Goal: Task Accomplishment & Management: Manage account settings

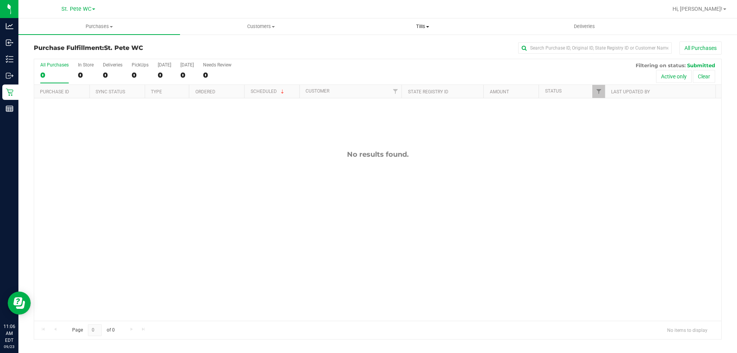
click at [421, 23] on span "Tills" at bounding box center [422, 26] width 161 height 7
click at [408, 47] on li "Manage tills" at bounding box center [423, 46] width 162 height 9
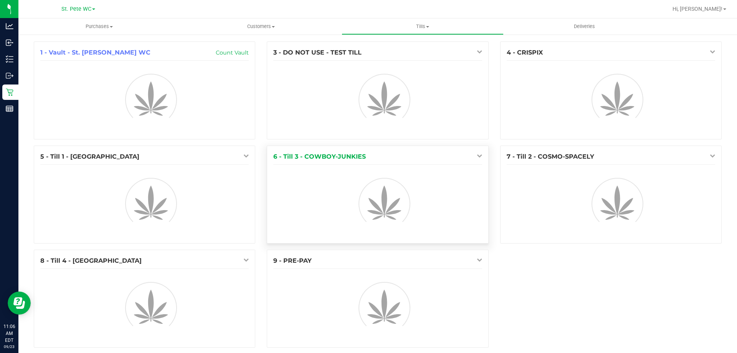
scroll to position [8, 0]
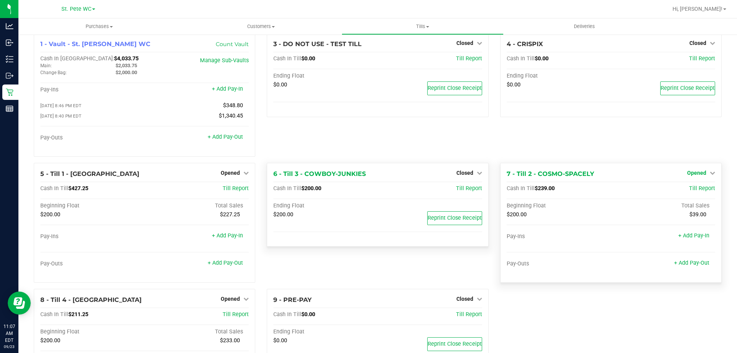
click at [698, 173] on span "Opened" at bounding box center [696, 173] width 19 height 6
click at [694, 192] on link "Close Till" at bounding box center [697, 188] width 21 height 6
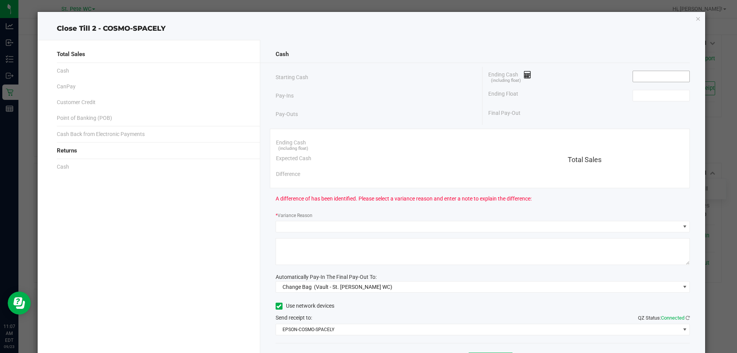
click at [648, 72] on input at bounding box center [661, 76] width 56 height 11
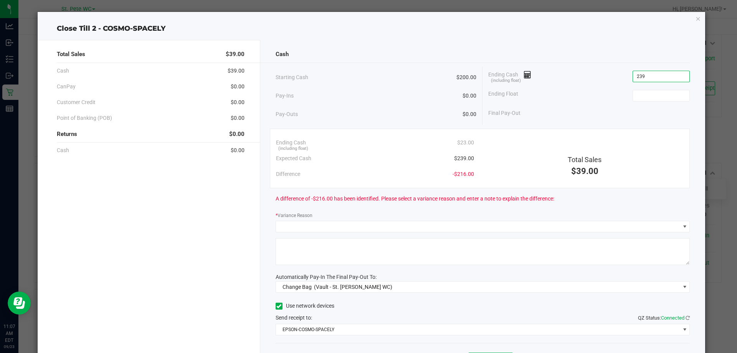
type input "$239.00"
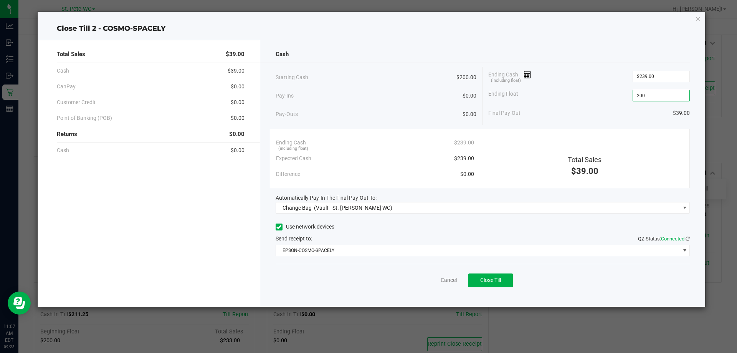
type input "$200.00"
click at [488, 125] on div "Cash Starting Cash $200.00 Pay-Ins $0.00 Pay-Outs $0.00 Ending Cash (including …" at bounding box center [482, 173] width 445 height 267
click at [444, 280] on link "Cancel" at bounding box center [449, 280] width 16 height 8
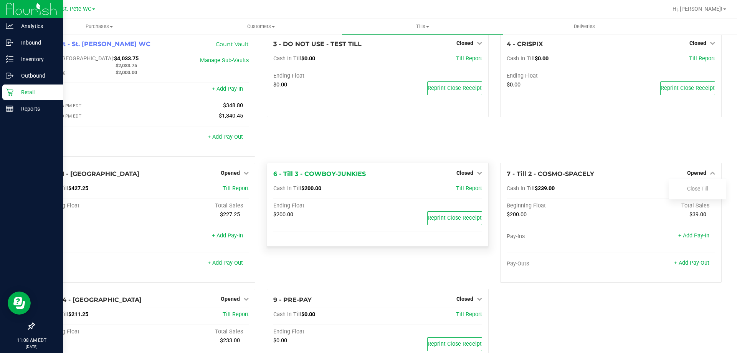
click at [12, 87] on div "Retail" at bounding box center [32, 91] width 61 height 15
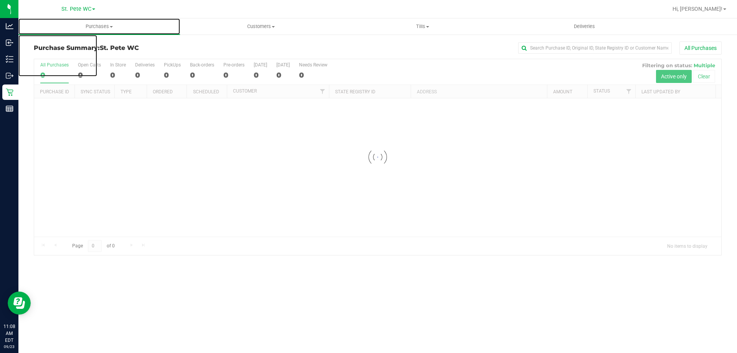
click at [91, 26] on span "Purchases" at bounding box center [99, 26] width 162 height 7
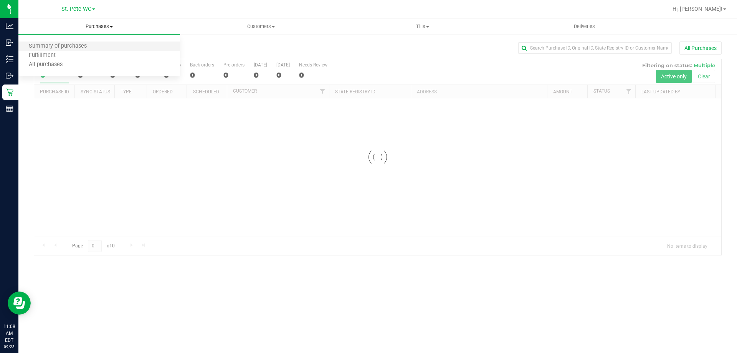
click at [62, 50] on li "Summary of purchases" at bounding box center [99, 46] width 162 height 9
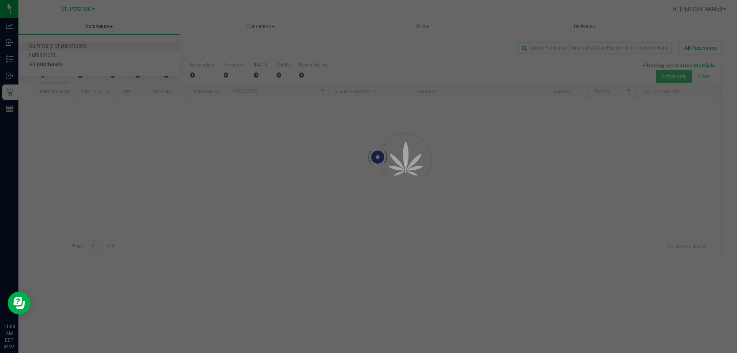
click at [62, 50] on div at bounding box center [368, 176] width 737 height 353
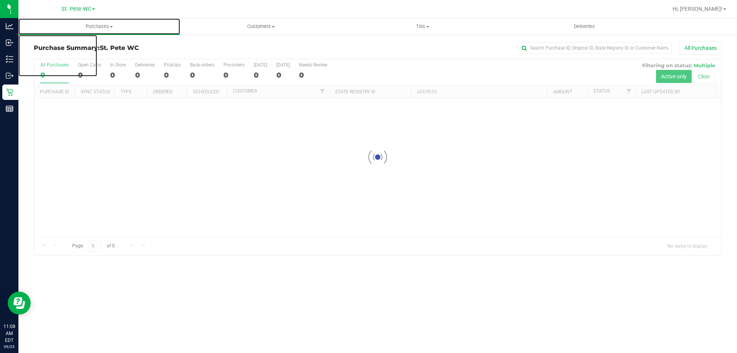
click at [81, 27] on span "Purchases" at bounding box center [99, 26] width 162 height 7
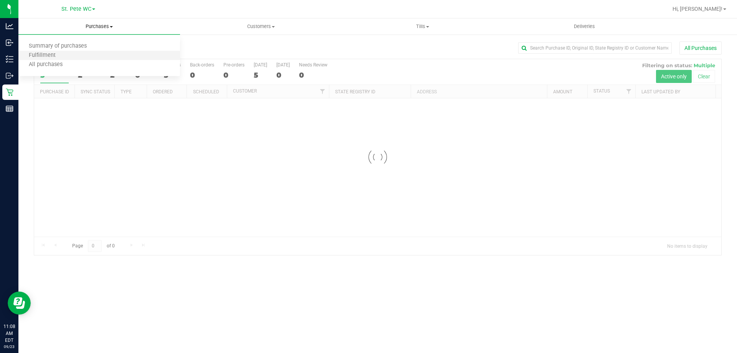
click at [67, 57] on li "Fulfillment" at bounding box center [99, 55] width 162 height 9
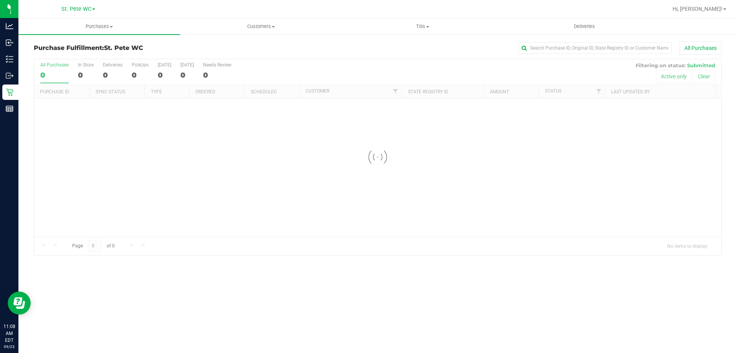
click at [127, 168] on div at bounding box center [377, 157] width 687 height 196
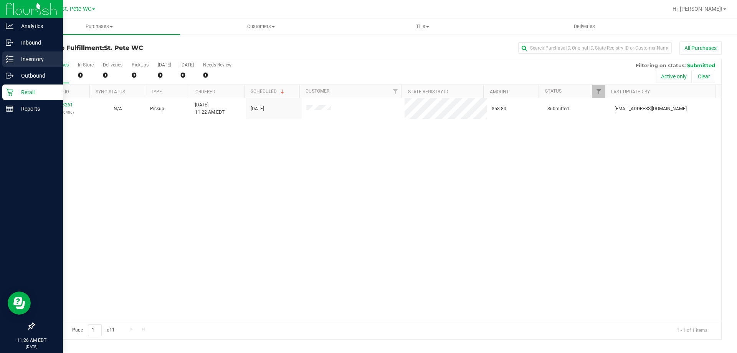
click at [10, 56] on icon at bounding box center [10, 59] width 8 height 8
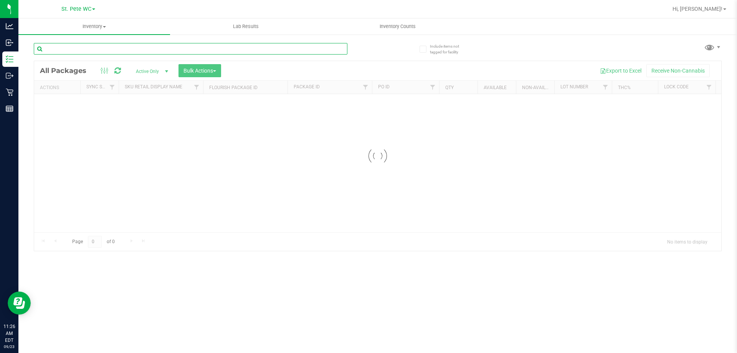
click at [76, 52] on input "text" at bounding box center [191, 49] width 314 height 12
click at [119, 49] on input "W-MAY25JGN01-0527" at bounding box center [191, 49] width 314 height 12
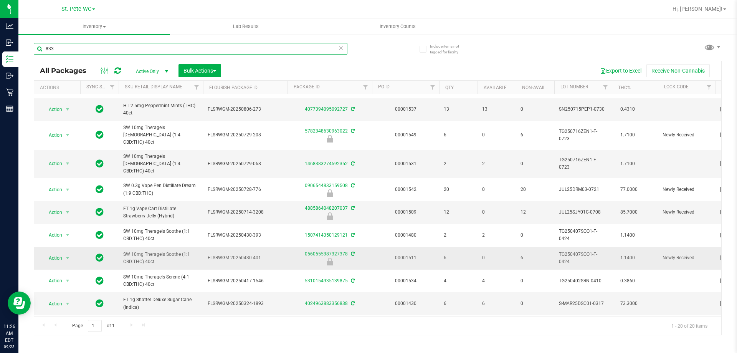
scroll to position [251, 0]
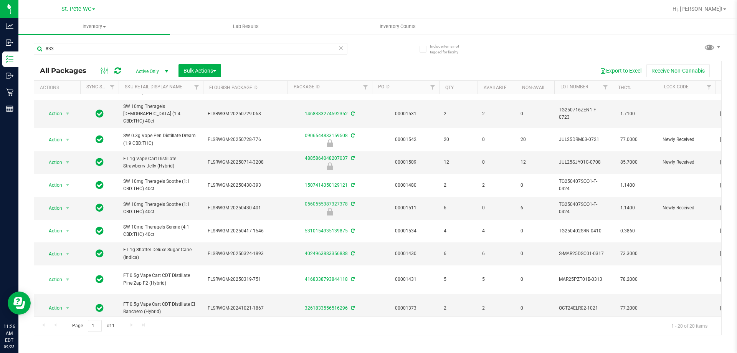
click at [135, 56] on div "833" at bounding box center [191, 52] width 314 height 18
click at [136, 45] on input "833" at bounding box center [191, 49] width 314 height 12
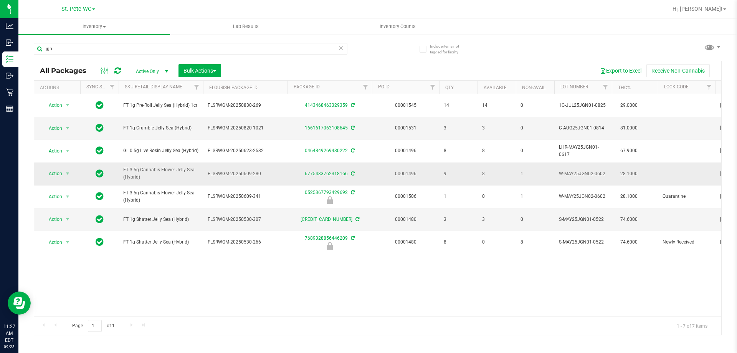
click at [168, 171] on span "FT 3.5g Cannabis Flower Jelly Sea (Hybrid)" at bounding box center [160, 173] width 75 height 15
copy tr "FT 3.5g Cannabis Flower Jelly Sea (Hybrid)"
click at [172, 52] on input "jgn" at bounding box center [191, 49] width 314 height 12
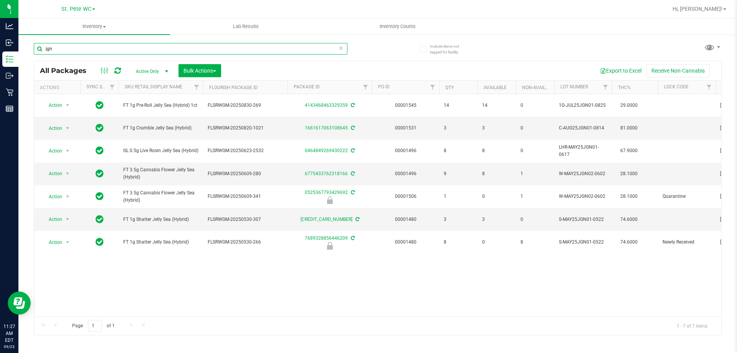
click at [172, 52] on input "jgn" at bounding box center [191, 49] width 314 height 12
paste input "FT 3.5g Cannabis Flower Jelly Sea (Hybrid)"
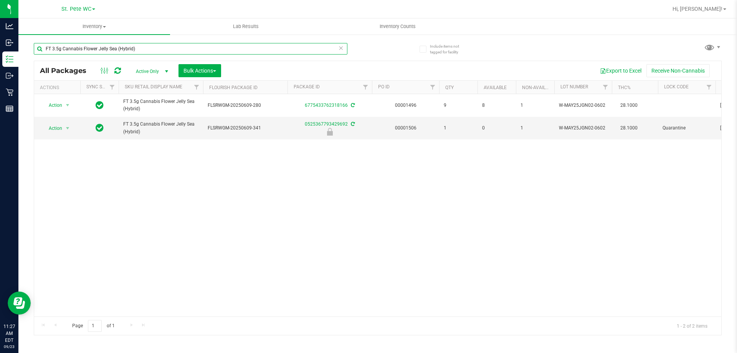
type input "FT 3.5g Cannabis Flower Jelly Sea (Hybrid)"
click at [312, 195] on div "Action Action Adjust qty Create package Edit attributes Global inventory Locate…" at bounding box center [377, 205] width 687 height 222
click at [375, 213] on div "Action Action Adjust qty Create package Edit attributes Global inventory Locate…" at bounding box center [377, 205] width 687 height 222
click at [147, 67] on span "Active Only" at bounding box center [150, 71] width 42 height 11
click at [156, 118] on li "All" at bounding box center [149, 118] width 41 height 12
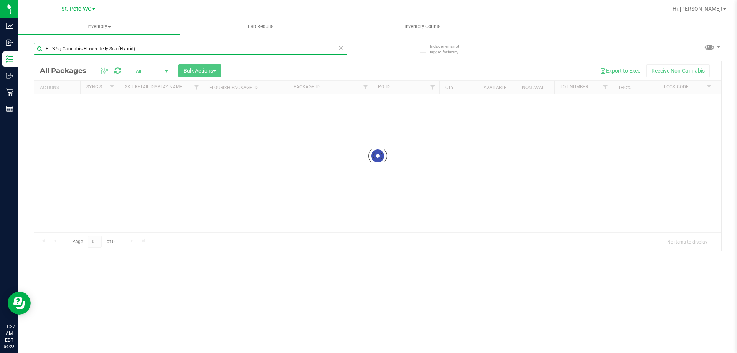
click at [161, 50] on input "FT 3.5g Cannabis Flower Jelly Sea (Hybrid)" at bounding box center [191, 49] width 314 height 12
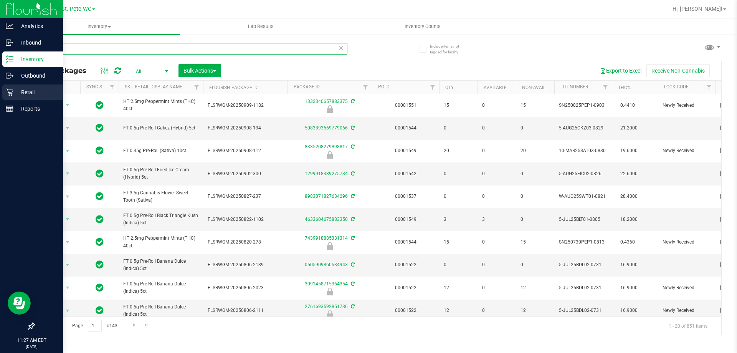
type input "833"
click at [3, 93] on div "Retail" at bounding box center [32, 91] width 61 height 15
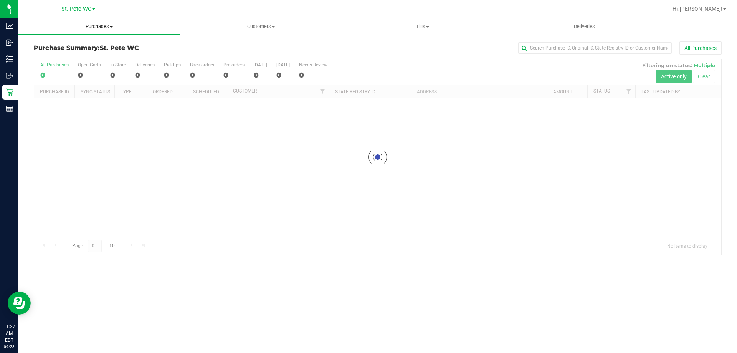
click at [106, 28] on span "Purchases" at bounding box center [99, 26] width 162 height 7
click at [85, 57] on li "Fulfillment" at bounding box center [99, 55] width 162 height 9
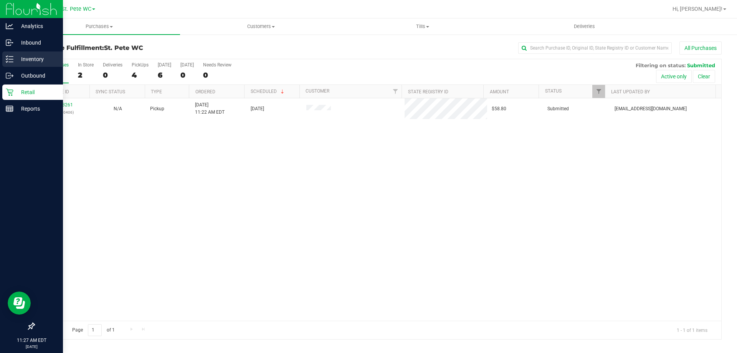
click at [14, 54] on div "Inventory" at bounding box center [32, 58] width 61 height 15
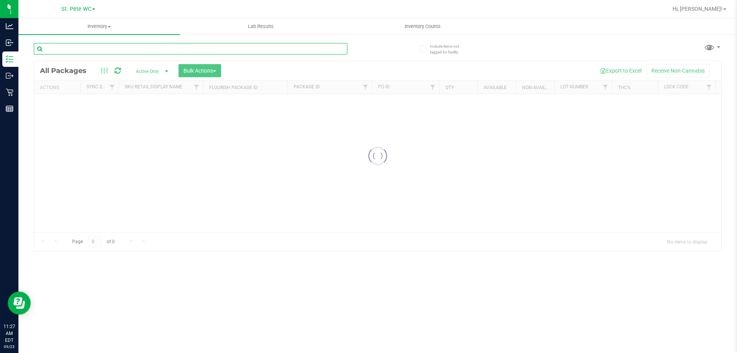
click at [87, 53] on input "text" at bounding box center [191, 49] width 314 height 12
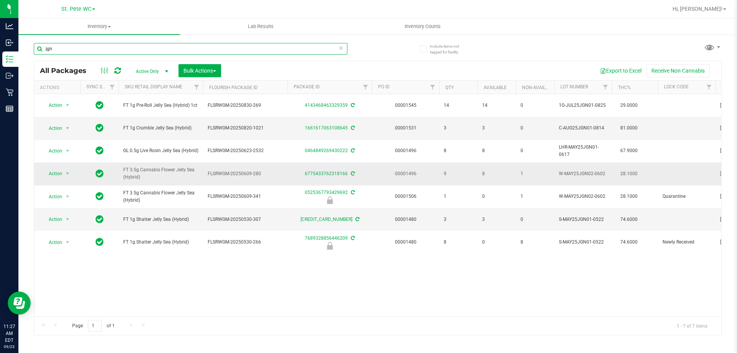
type input "jgn"
click at [57, 169] on span "Action" at bounding box center [52, 173] width 21 height 11
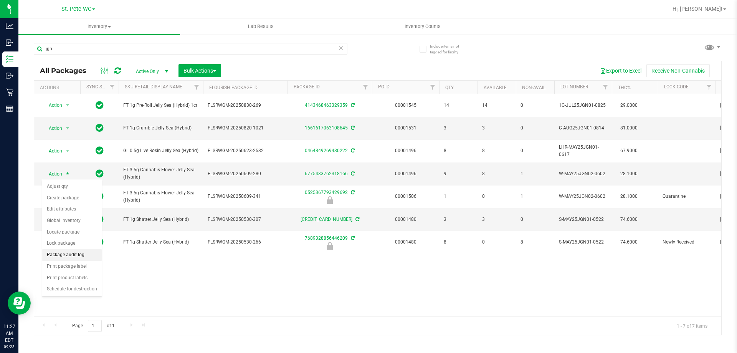
click at [76, 255] on li "Package audit log" at bounding box center [72, 255] width 60 height 12
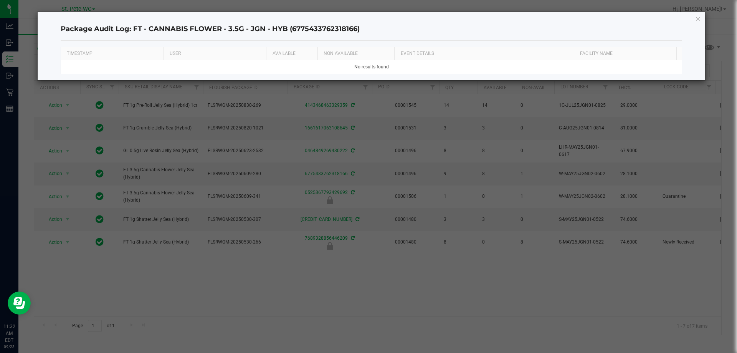
click at [690, 23] on div "Package Audit Log: FT - CANNABIS FLOWER - 3.5G - JGN - HYB (6775433762318166) T…" at bounding box center [372, 46] width 668 height 68
click at [695, 22] on div "Package Audit Log: FT - CANNABIS FLOWER - 3.5G - JGN - HYB (6775433762318166) T…" at bounding box center [372, 46] width 668 height 68
click at [695, 21] on div "Package Audit Log: FT - CANNABIS FLOWER - 3.5G - JGN - HYB (6775433762318166) T…" at bounding box center [372, 46] width 668 height 68
click at [694, 19] on div "Package Audit Log: FT - CANNABIS FLOWER - 3.5G - JGN - HYB (6775433762318166) T…" at bounding box center [372, 46] width 668 height 68
click at [696, 21] on icon "button" at bounding box center [698, 18] width 5 height 9
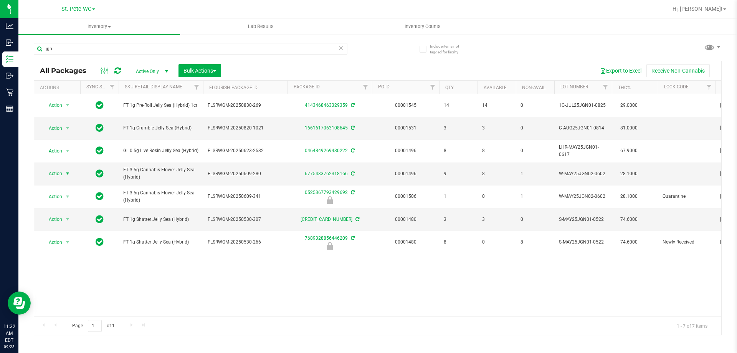
click at [457, 308] on div "Action Action Adjust qty Create package Edit attributes Global inventory Locate…" at bounding box center [377, 205] width 687 height 222
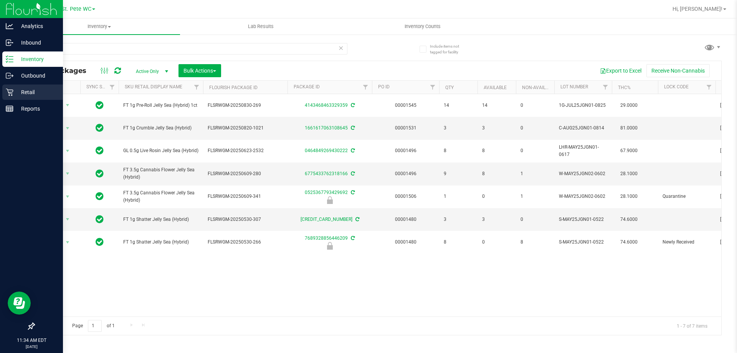
click at [0, 91] on link "Retail" at bounding box center [31, 92] width 63 height 17
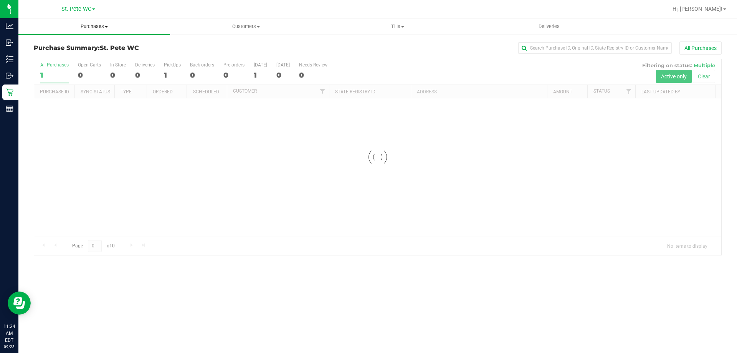
click at [91, 21] on uib-tab-heading "Purchases Summary of purchases Fulfillment All purchases" at bounding box center [94, 26] width 152 height 16
click at [41, 53] on span "Fulfillment" at bounding box center [42, 55] width 48 height 7
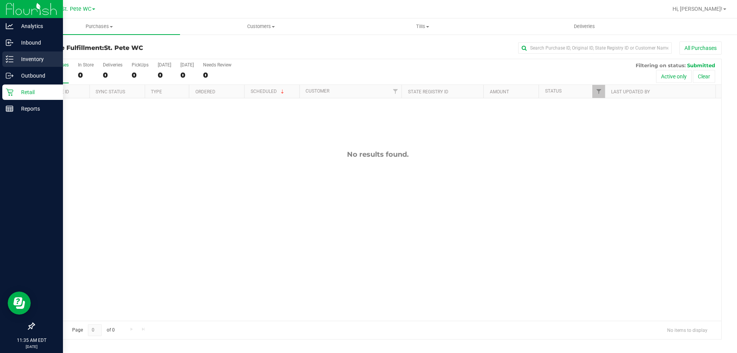
click at [29, 63] on p "Inventory" at bounding box center [36, 59] width 46 height 9
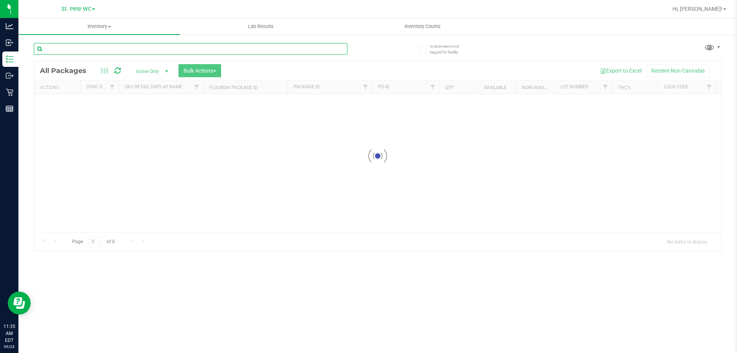
click at [71, 52] on input "text" at bounding box center [191, 49] width 314 height 12
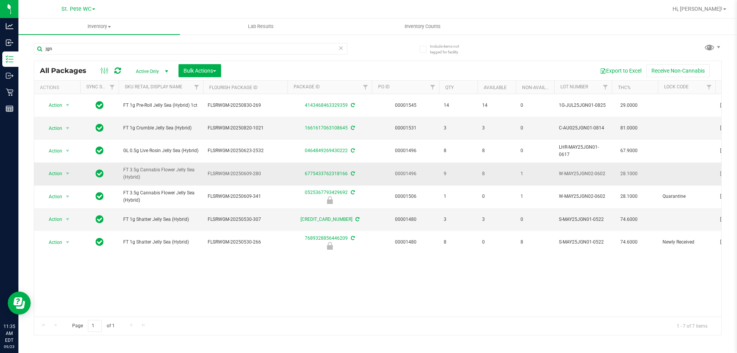
click at [162, 170] on span "FT 3.5g Cannabis Flower Jelly Sea (Hybrid)" at bounding box center [160, 173] width 75 height 15
copy tr "FT 3.5g Cannabis Flower Jelly Sea (Hybrid)"
click at [144, 55] on div "jgn" at bounding box center [191, 52] width 314 height 18
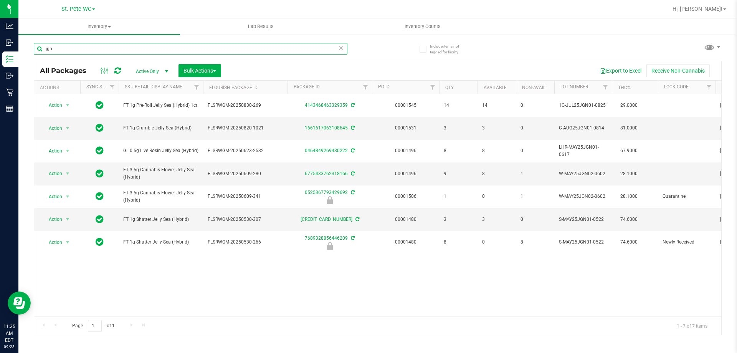
click at [145, 51] on input "jgn" at bounding box center [191, 49] width 314 height 12
paste input "FT 3.5g Cannabis Flower Jelly Sea (Hybrid)"
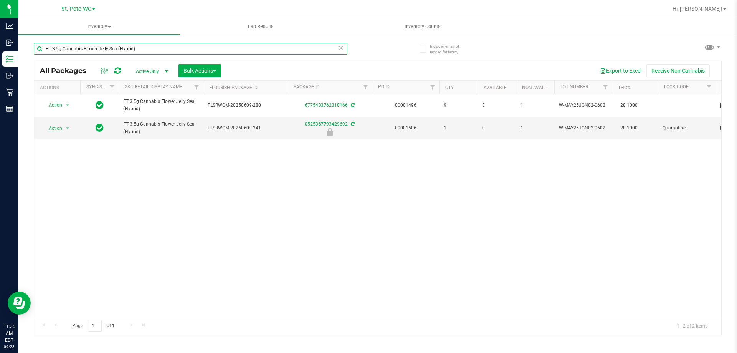
type input "FT 3.5g Cannabis Flower Jelly Sea (Hybrid)"
click at [306, 173] on div "Action Action Adjust qty Create package Edit attributes Global inventory Locate…" at bounding box center [377, 205] width 687 height 222
click at [68, 127] on span "select" at bounding box center [68, 128] width 6 height 6
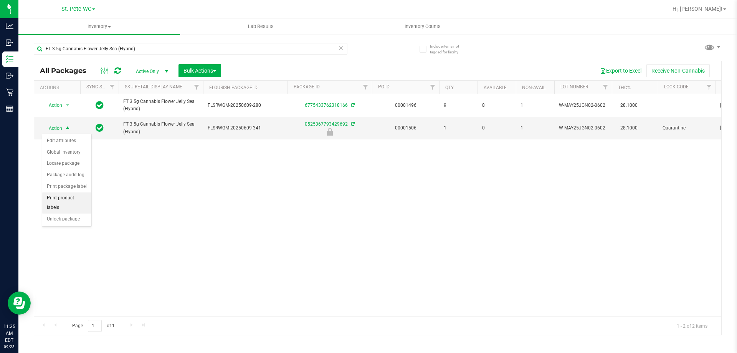
click at [82, 196] on li "Print product labels" at bounding box center [66, 202] width 49 height 21
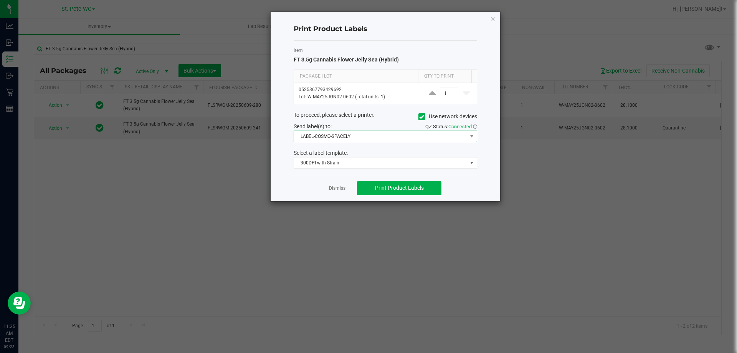
click at [361, 137] on span "LABEL-COSMO-SPACELY" at bounding box center [380, 136] width 173 height 11
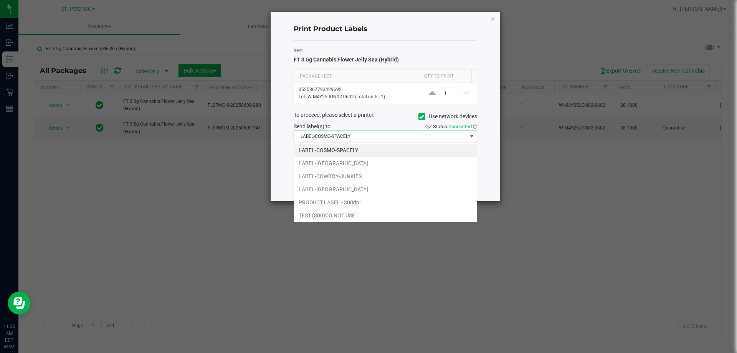
scroll to position [12, 184]
click at [361, 137] on span "LABEL-COSMO-SPACELY" at bounding box center [380, 136] width 173 height 11
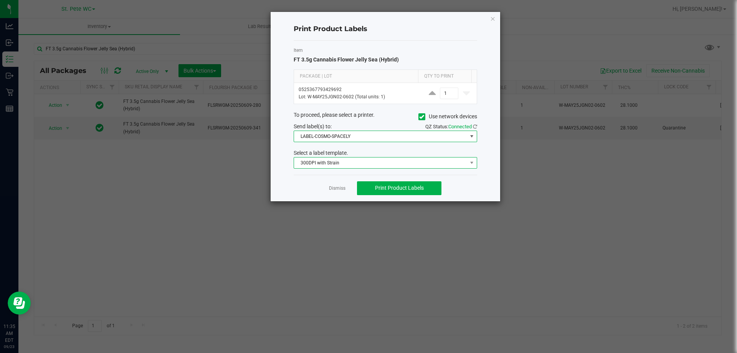
click at [356, 166] on span "300DPI with Strain" at bounding box center [380, 162] width 173 height 11
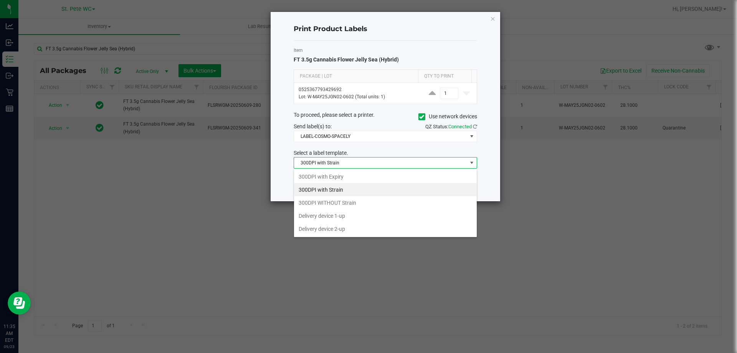
click at [329, 190] on li "300DPI with Strain" at bounding box center [385, 189] width 183 height 13
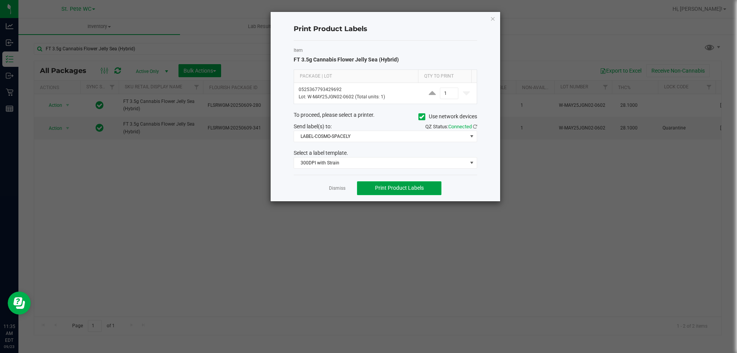
click at [390, 185] on span "Print Product Labels" at bounding box center [399, 188] width 49 height 6
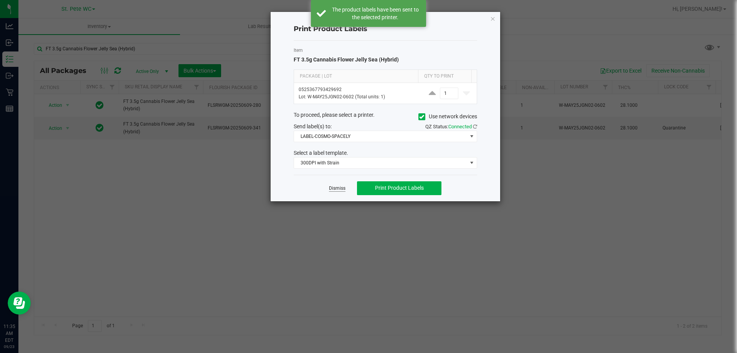
click at [338, 190] on link "Dismiss" at bounding box center [337, 188] width 17 height 7
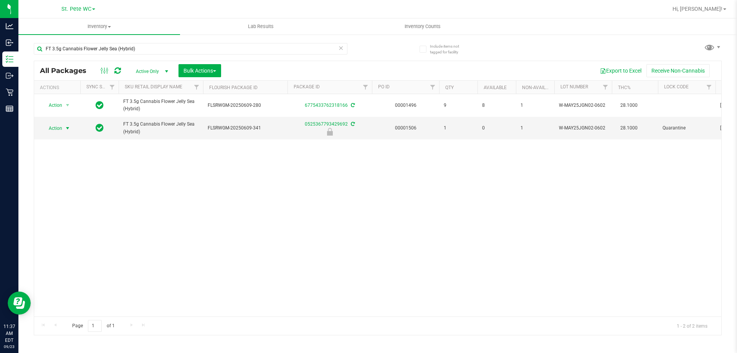
click at [260, 208] on div "Action Action Adjust qty Create package Edit attributes Global inventory Locate…" at bounding box center [377, 205] width 687 height 222
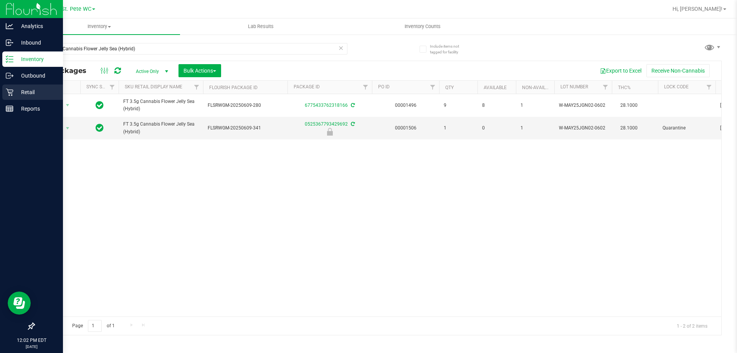
click at [45, 89] on p "Retail" at bounding box center [36, 92] width 46 height 9
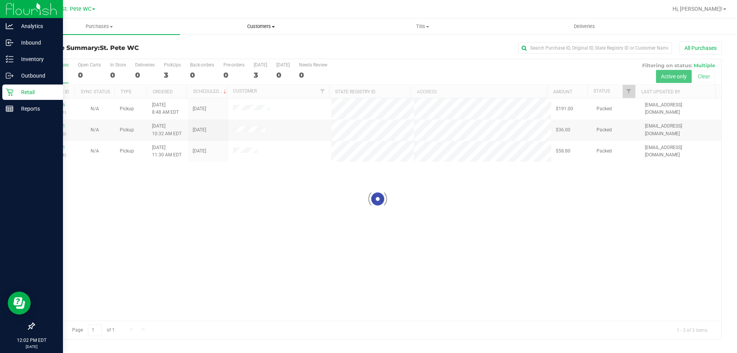
click at [270, 26] on span "Customers" at bounding box center [260, 26] width 161 height 7
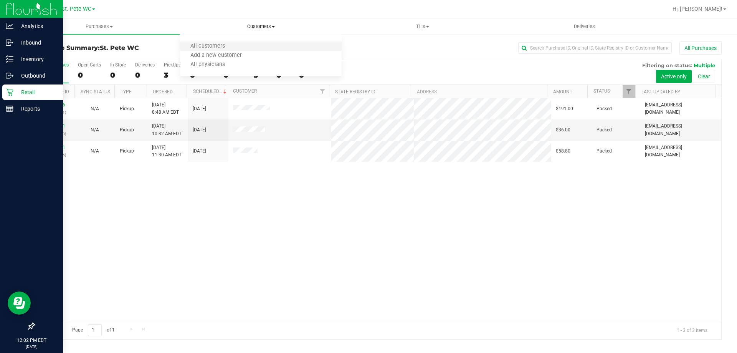
click at [236, 44] on li "All customers" at bounding box center [261, 46] width 162 height 9
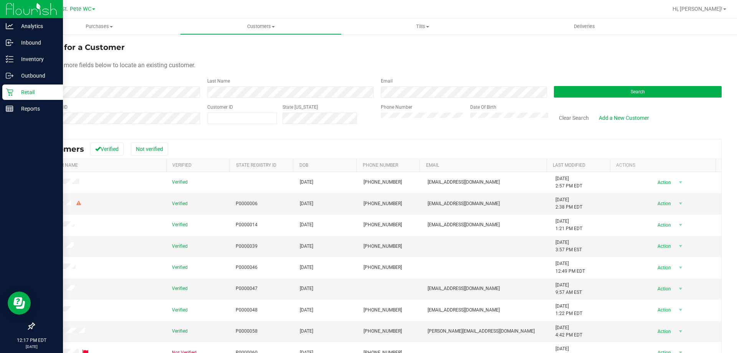
click at [13, 94] on icon at bounding box center [10, 92] width 8 height 8
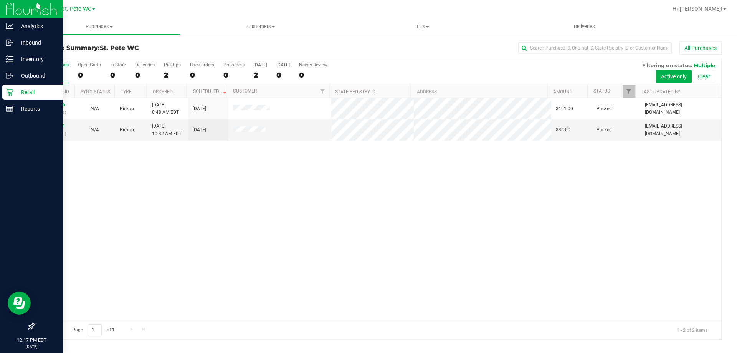
click at [338, 239] on div "11992086 (318858241) N/A Pickup 9/23/2025 8:48 AM EDT 9/23/2025 $191.00 Packed …" at bounding box center [377, 209] width 687 height 222
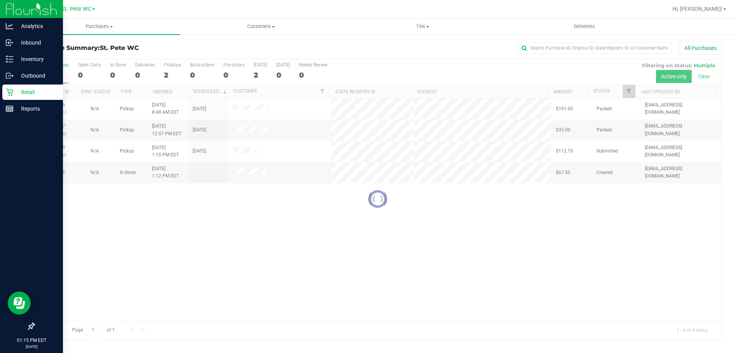
click at [54, 148] on div at bounding box center [377, 199] width 687 height 280
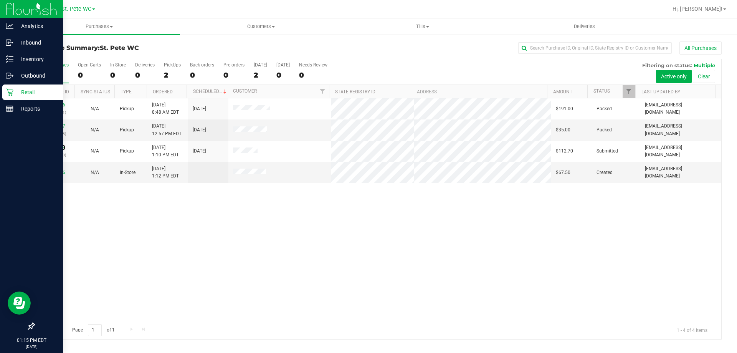
click at [54, 148] on link "11994029" at bounding box center [55, 147] width 22 height 5
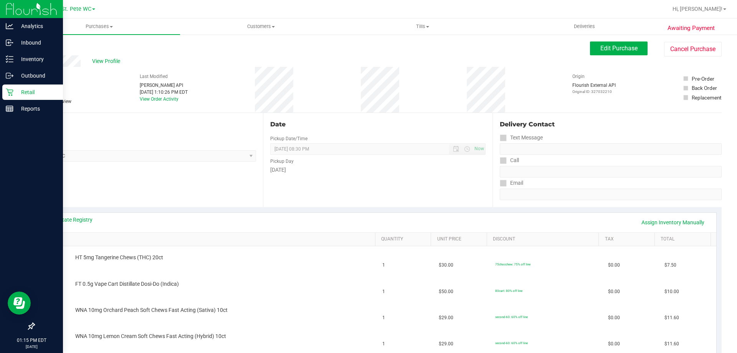
click at [261, 212] on div "View State Registry Assign Inventory Manually SKU Quantity Unit Price Discount …" at bounding box center [378, 333] width 688 height 253
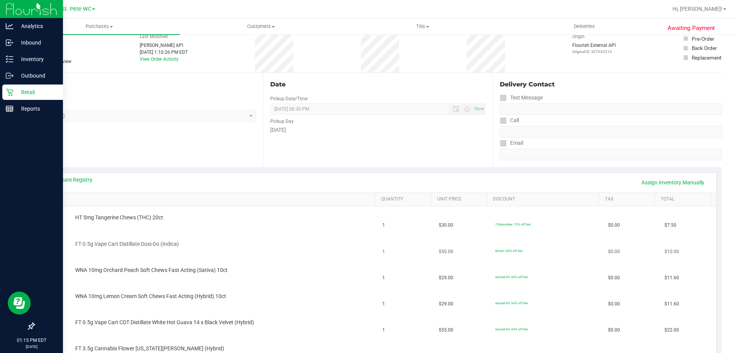
scroll to position [77, 0]
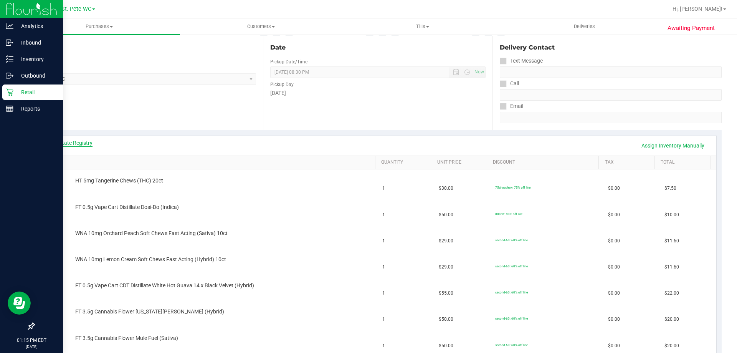
click at [83, 140] on link "View State Registry" at bounding box center [69, 143] width 46 height 8
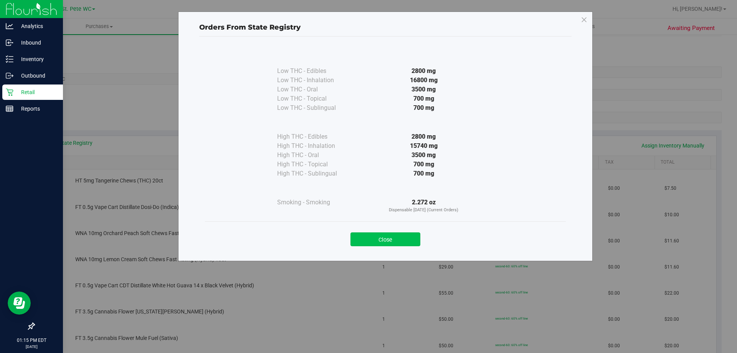
click at [369, 237] on button "Close" at bounding box center [386, 239] width 70 height 14
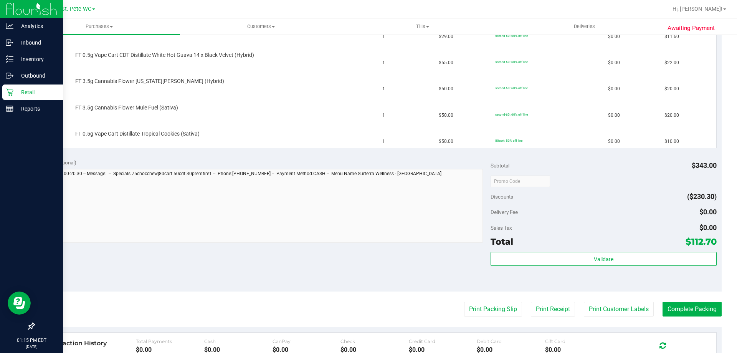
scroll to position [422, 0]
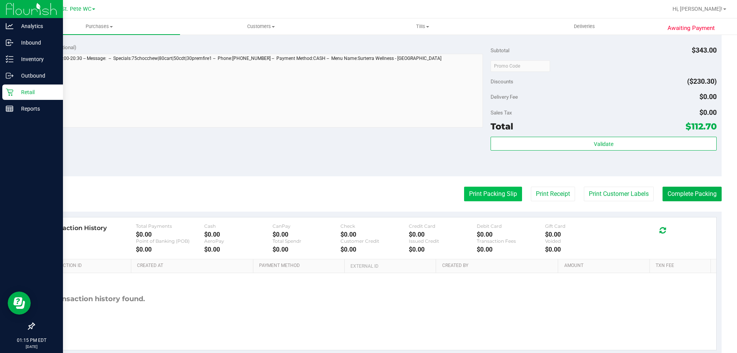
click at [484, 199] on button "Print Packing Slip" at bounding box center [493, 194] width 58 height 15
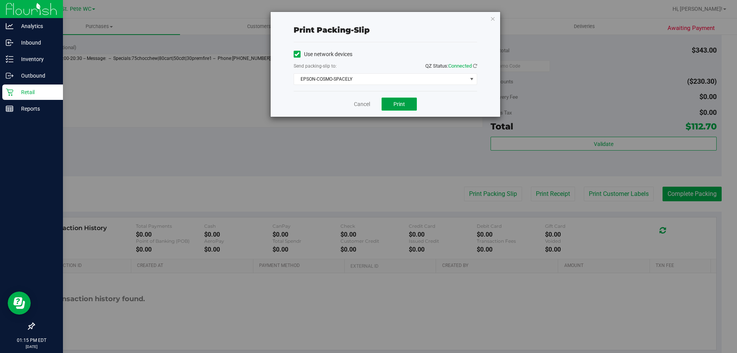
click at [391, 101] on button "Print" at bounding box center [399, 104] width 35 height 13
click at [493, 22] on icon "button" at bounding box center [492, 18] width 5 height 9
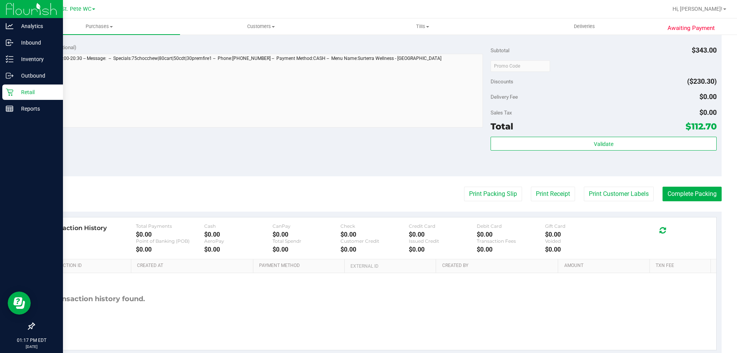
click at [436, 146] on div "Notes (optional) Subtotal $343.00 Discounts ($230.30) Delivery Fee $0.00 Sales …" at bounding box center [378, 107] width 688 height 138
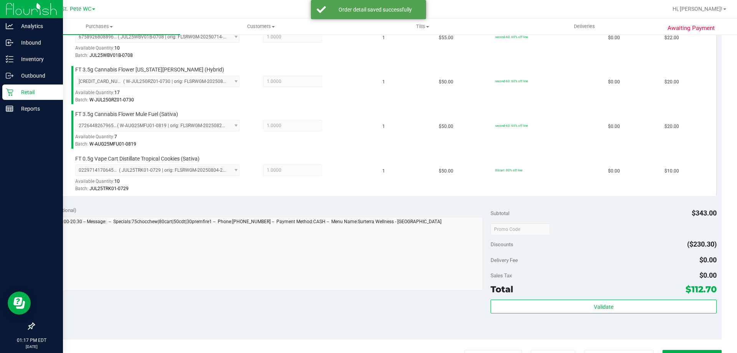
scroll to position [410, 0]
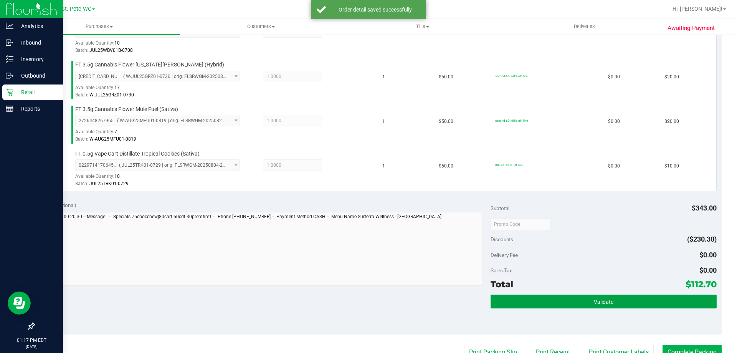
click at [623, 301] on button "Validate" at bounding box center [604, 302] width 226 height 14
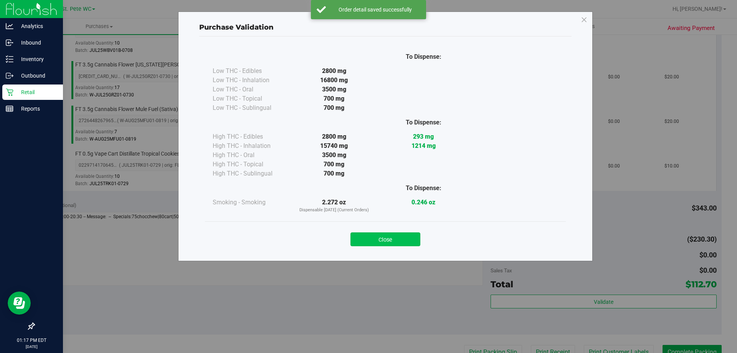
click at [410, 234] on button "Close" at bounding box center [386, 239] width 70 height 14
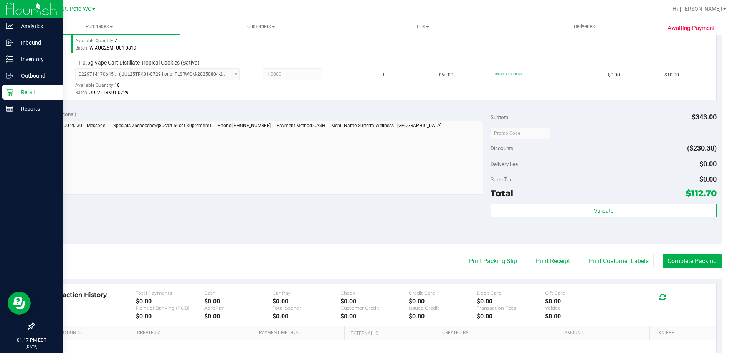
scroll to position [526, 0]
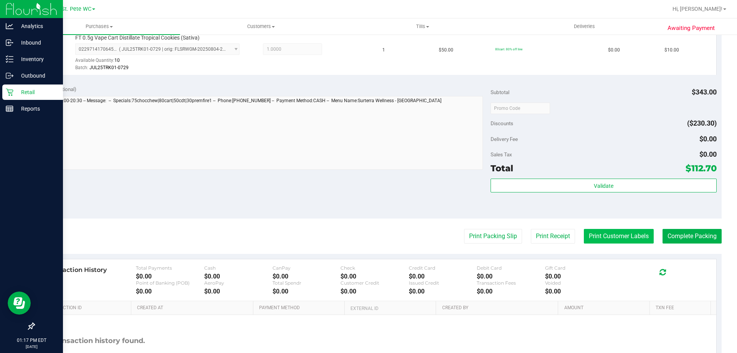
click at [619, 238] on button "Print Customer Labels" at bounding box center [619, 236] width 70 height 15
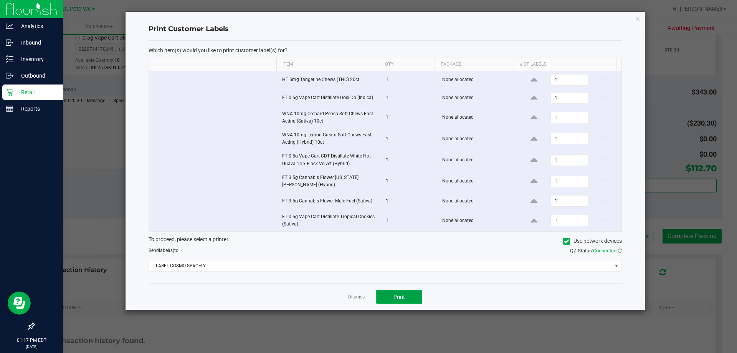
click at [409, 301] on button "Print" at bounding box center [399, 297] width 46 height 14
click at [638, 21] on icon "button" at bounding box center [637, 18] width 5 height 9
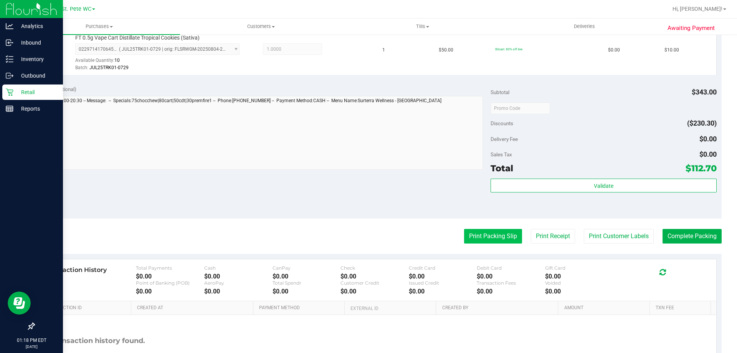
click at [493, 235] on button "Print Packing Slip" at bounding box center [493, 236] width 58 height 15
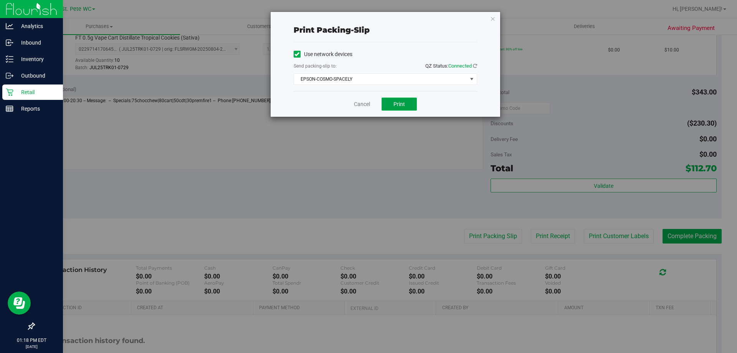
click at [386, 101] on button "Print" at bounding box center [399, 104] width 35 height 13
click at [503, 17] on div "Print packing-slip Use network devices Send packing-slip to: QZ Status: Connect…" at bounding box center [371, 176] width 743 height 353
click at [494, 15] on icon "button" at bounding box center [492, 18] width 5 height 9
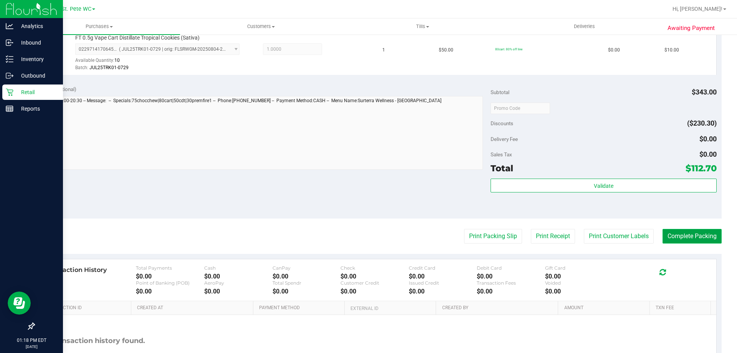
click at [685, 231] on button "Complete Packing" at bounding box center [692, 236] width 59 height 15
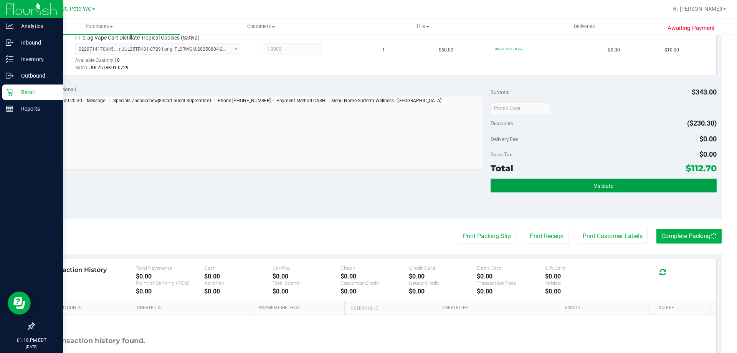
click at [555, 179] on button "Validate" at bounding box center [604, 186] width 226 height 14
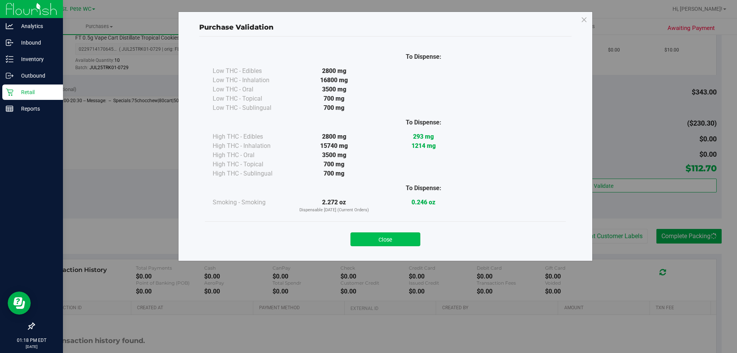
click at [390, 233] on button "Close" at bounding box center [386, 239] width 70 height 14
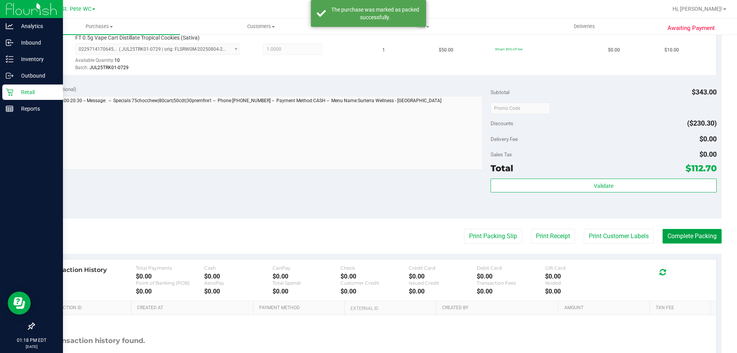
click at [686, 242] on button "Complete Packing" at bounding box center [692, 236] width 59 height 15
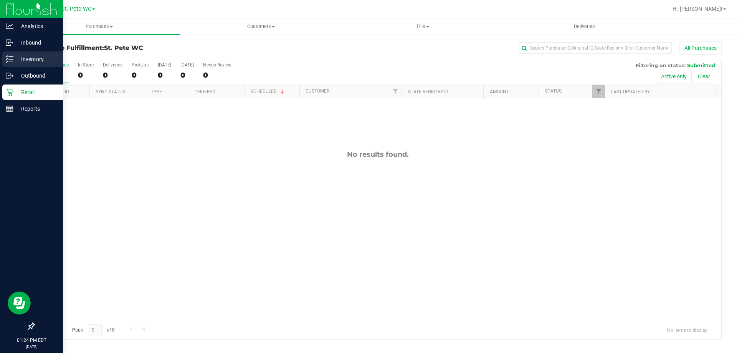
click at [7, 56] on icon at bounding box center [7, 56] width 2 height 1
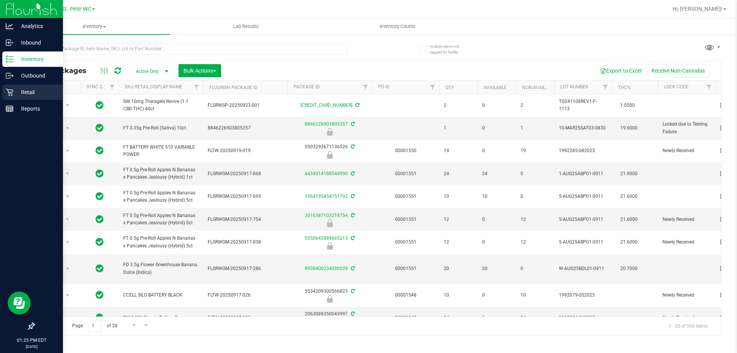
click at [37, 94] on p "Retail" at bounding box center [36, 92] width 46 height 9
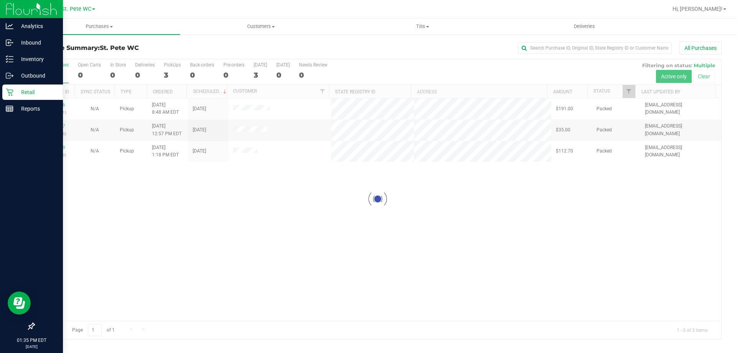
drag, startPoint x: 397, startPoint y: 207, endPoint x: 242, endPoint y: 108, distance: 183.8
click at [396, 207] on div at bounding box center [377, 199] width 687 height 280
click at [267, 28] on span "Customers" at bounding box center [260, 26] width 161 height 7
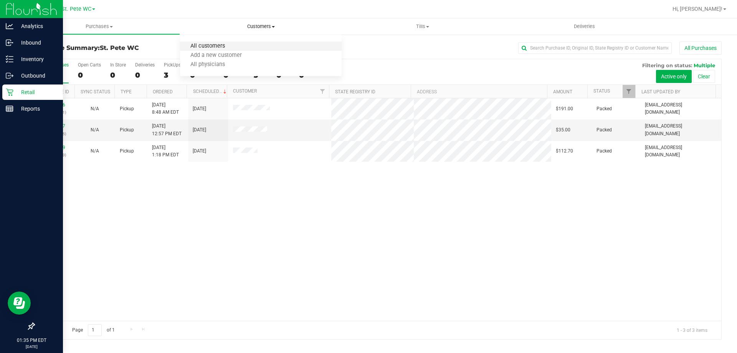
click at [229, 45] on span "All customers" at bounding box center [207, 46] width 55 height 7
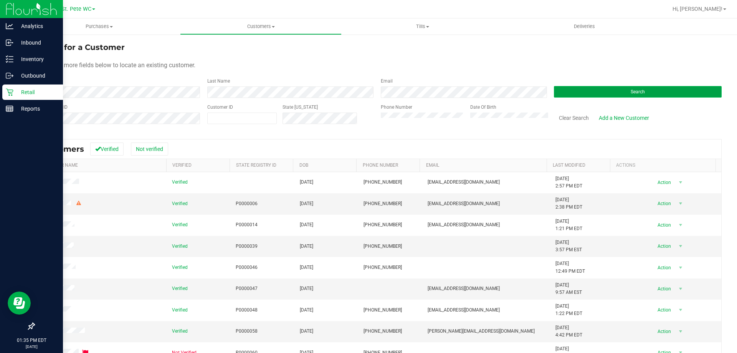
click at [680, 96] on button "Search" at bounding box center [638, 92] width 168 height 12
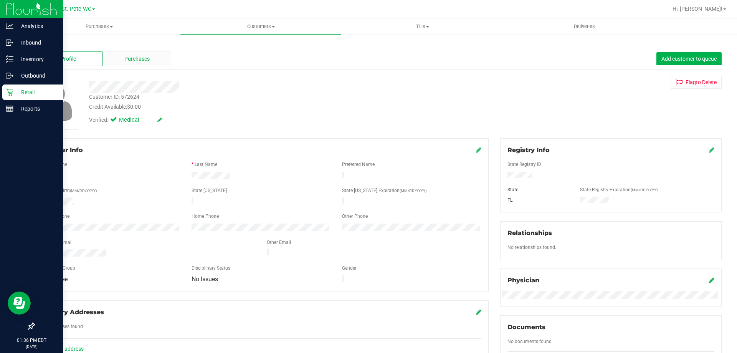
click at [115, 62] on div "Purchases" at bounding box center [137, 58] width 69 height 15
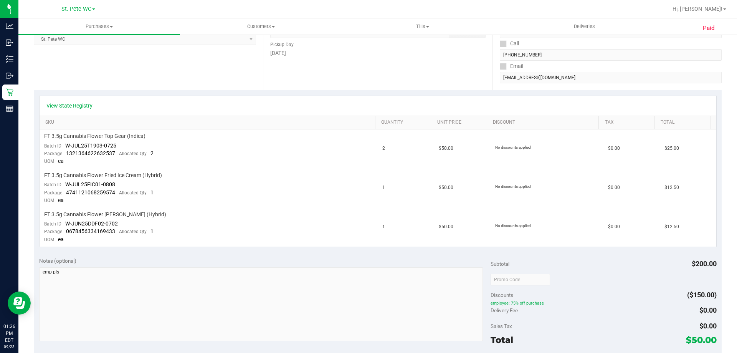
scroll to position [154, 0]
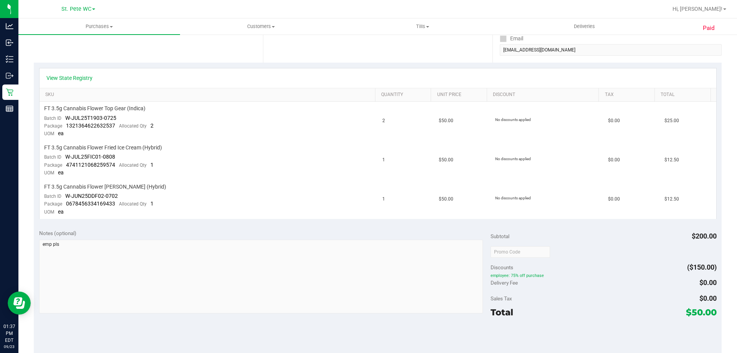
click at [296, 230] on div "Notes (optional)" at bounding box center [265, 233] width 452 height 8
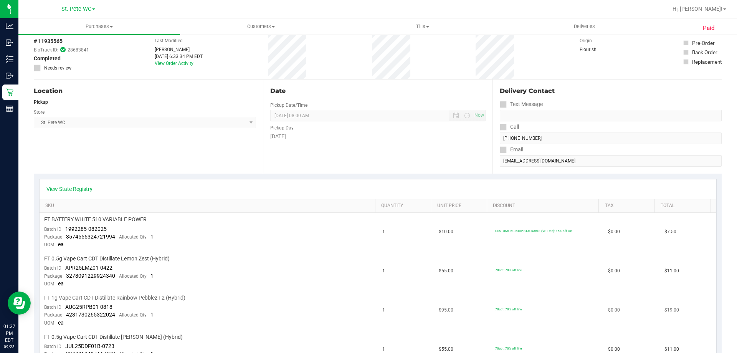
scroll to position [154, 0]
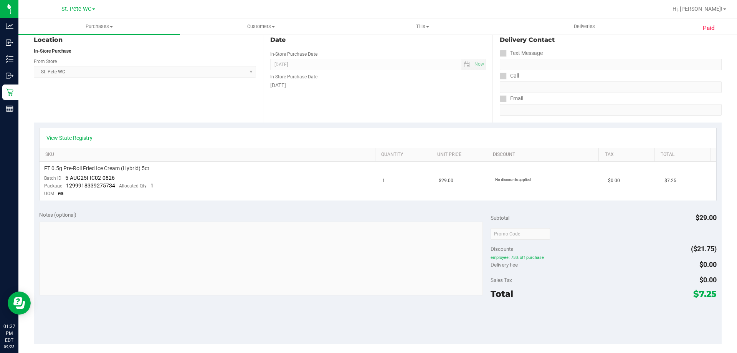
scroll to position [115, 0]
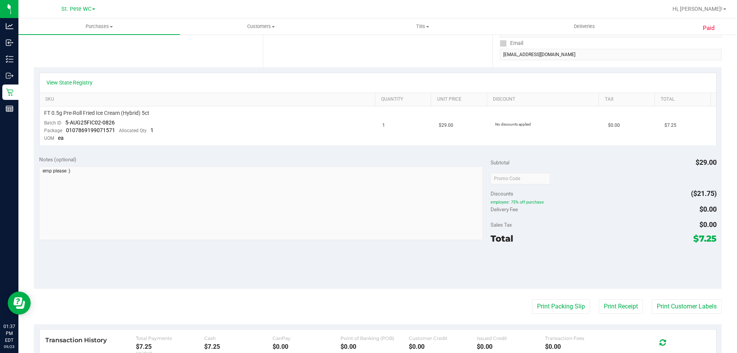
scroll to position [154, 0]
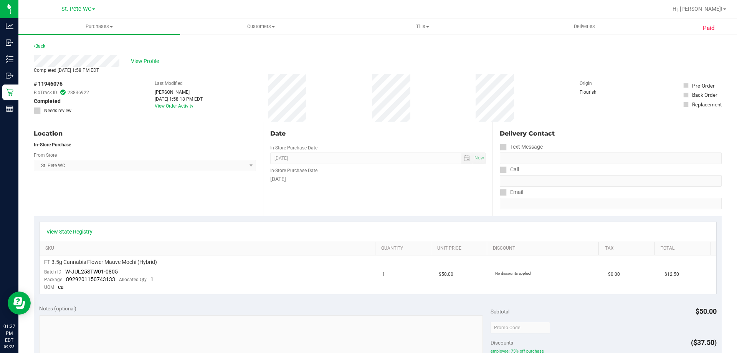
scroll to position [77, 0]
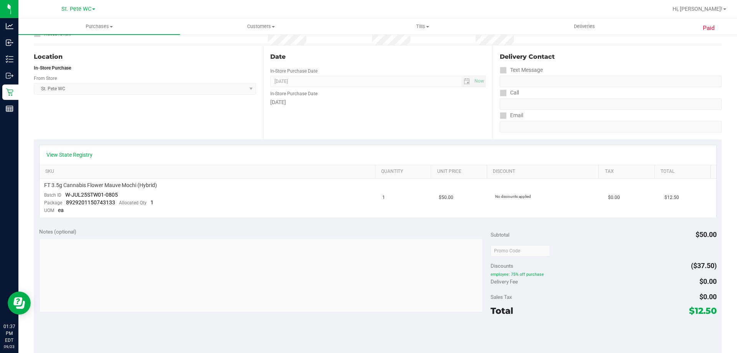
drag, startPoint x: 280, startPoint y: 140, endPoint x: 275, endPoint y: 123, distance: 17.1
click at [280, 140] on div "View State Registry SKU Quantity Unit Price Discount Tax Total FT 3.5g Cannabis…" at bounding box center [378, 180] width 688 height 83
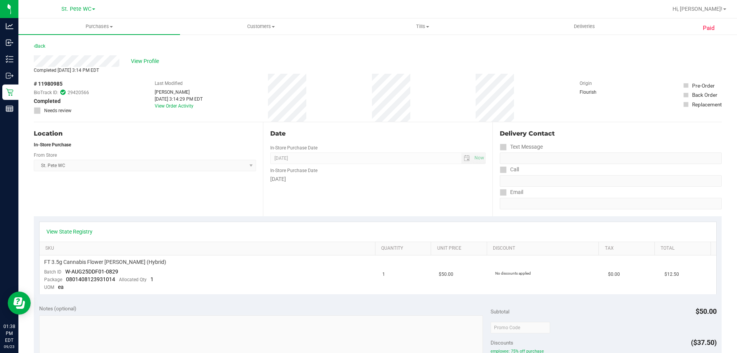
scroll to position [38, 0]
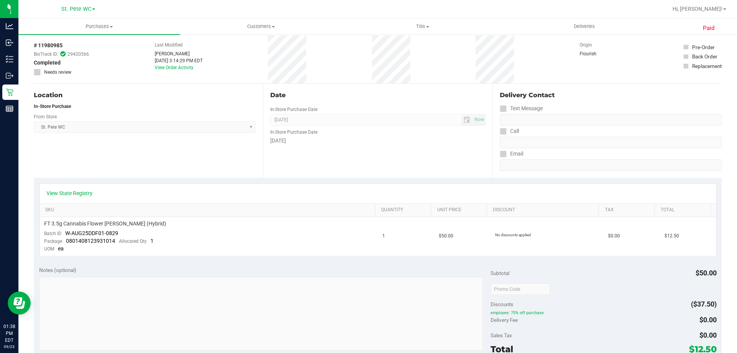
click at [445, 49] on div "# 11980985 BioTrack ID: 29420566 Completed Needs review Last Modified [PERSON_N…" at bounding box center [378, 59] width 688 height 48
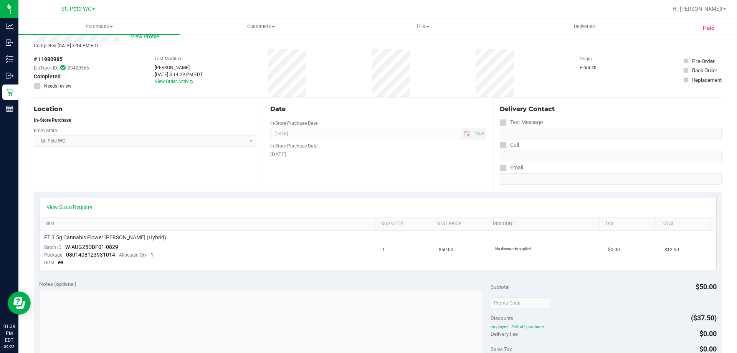
scroll to position [0, 0]
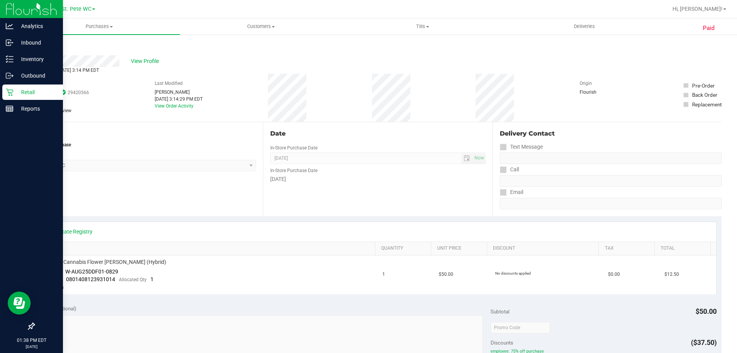
click at [18, 92] on p "Retail" at bounding box center [36, 92] width 46 height 9
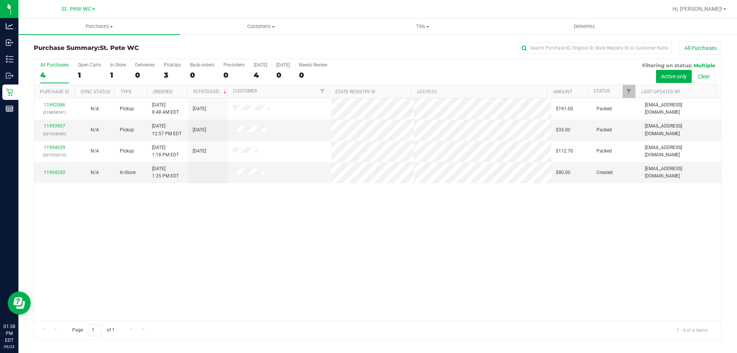
click at [396, 233] on div "11992086 (318858241) N/A Pickup [DATE] 8:48 AM EDT 9/23/2025 $191.00 Packed [EM…" at bounding box center [377, 209] width 687 height 222
